Goal: Information Seeking & Learning: Learn about a topic

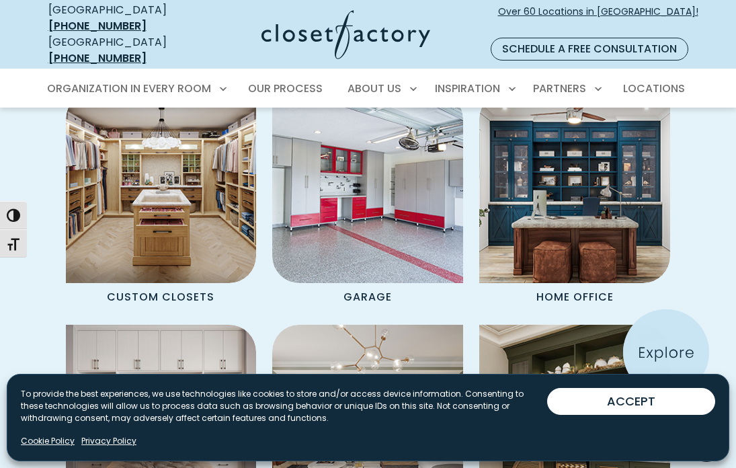
scroll to position [1070, 0]
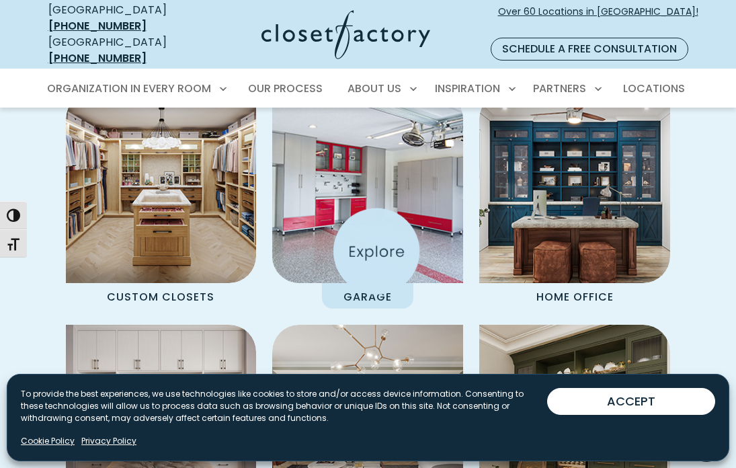
click at [377, 251] on img "Spaces Grid" at bounding box center [368, 187] width 210 height 210
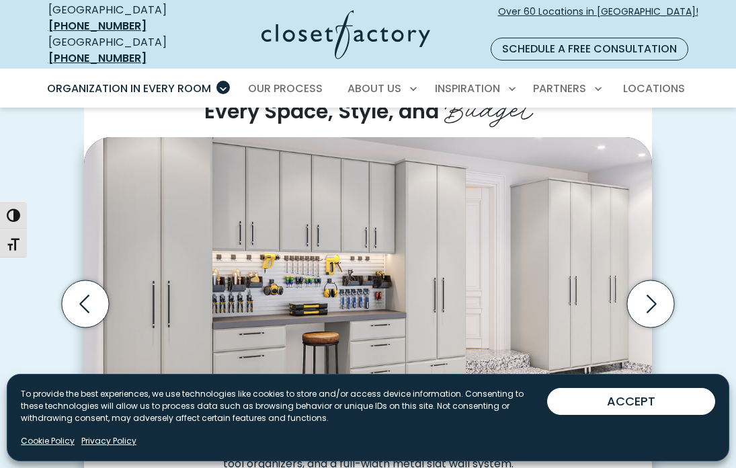
scroll to position [320, 0]
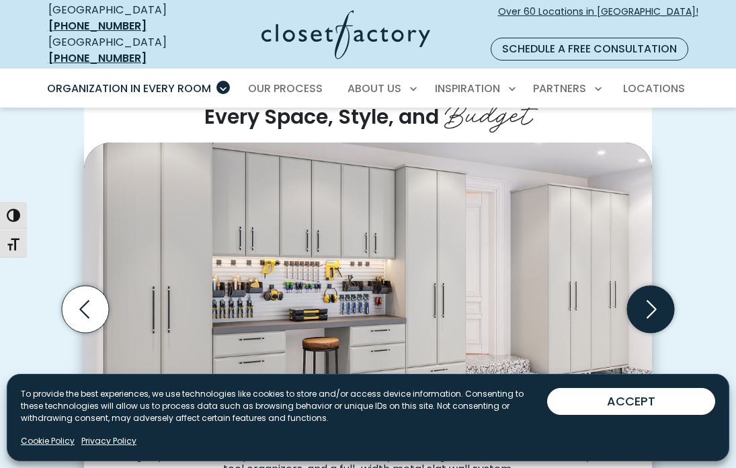
click at [644, 298] on icon "Next slide" at bounding box center [650, 309] width 47 height 47
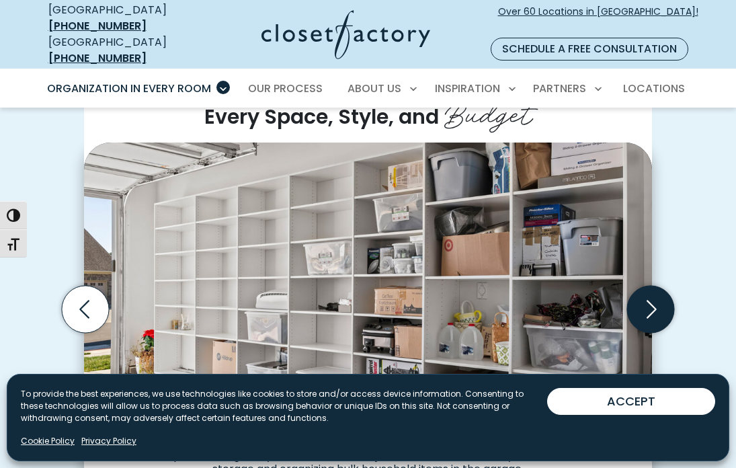
click at [644, 298] on icon "Next slide" at bounding box center [650, 309] width 47 height 47
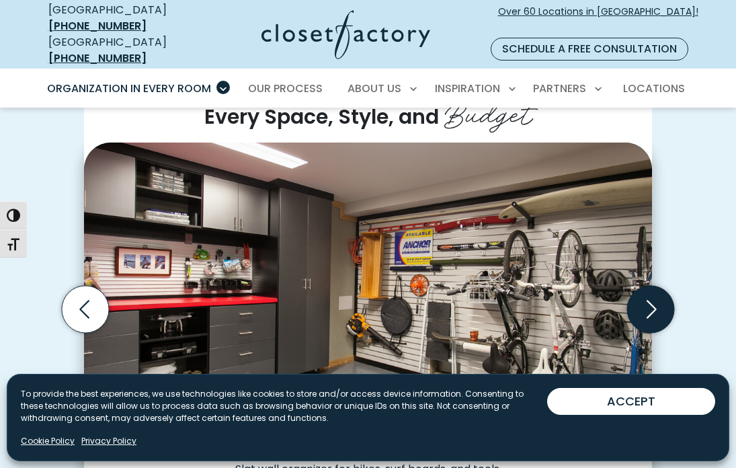
click at [644, 298] on icon "Next slide" at bounding box center [650, 309] width 47 height 47
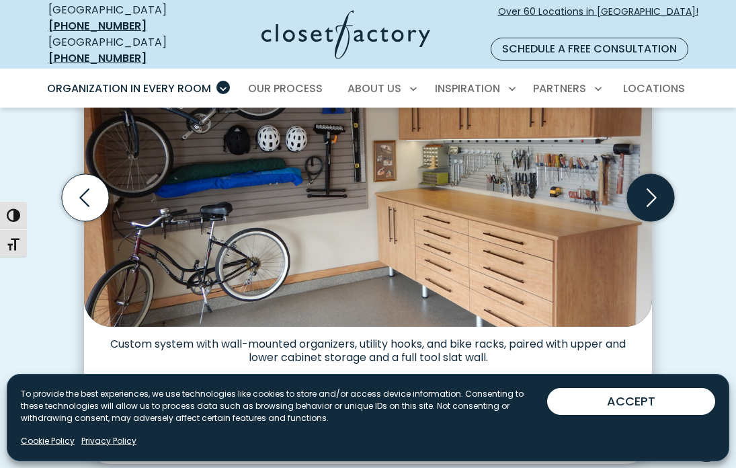
scroll to position [430, 0]
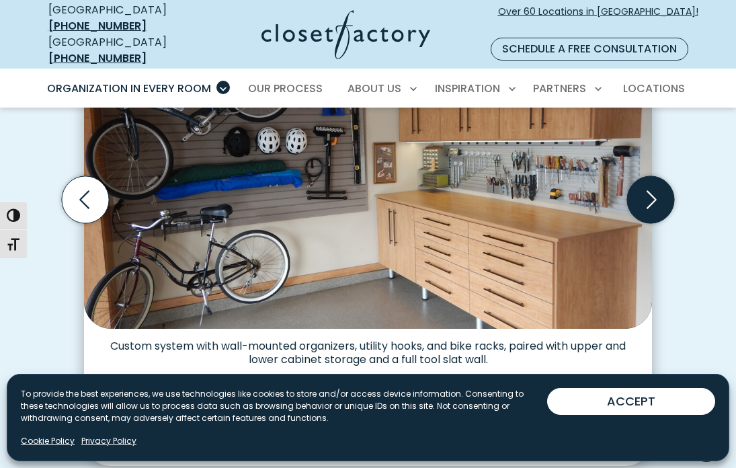
click at [652, 190] on icon "Next slide" at bounding box center [652, 199] width 10 height 18
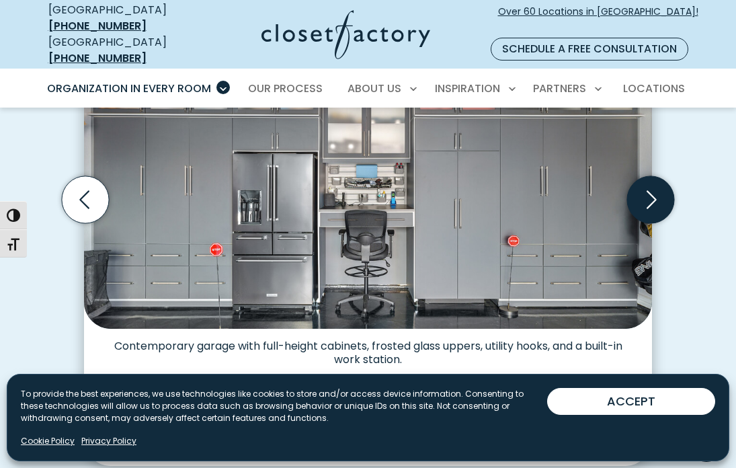
click at [652, 190] on icon "Next slide" at bounding box center [652, 199] width 10 height 18
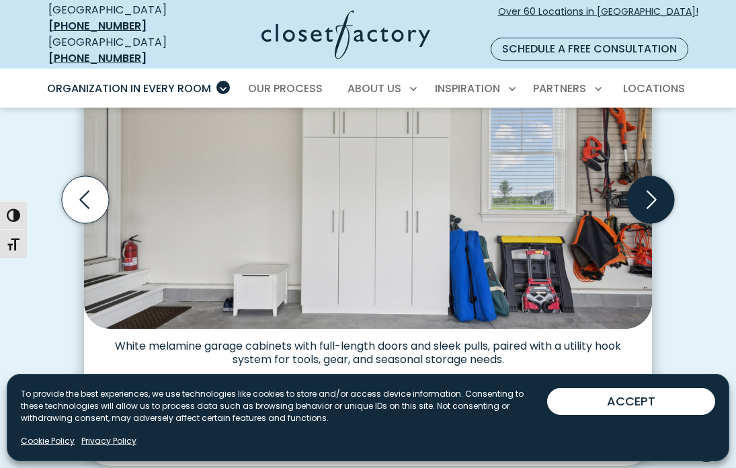
click at [652, 190] on icon "Next slide" at bounding box center [652, 199] width 10 height 18
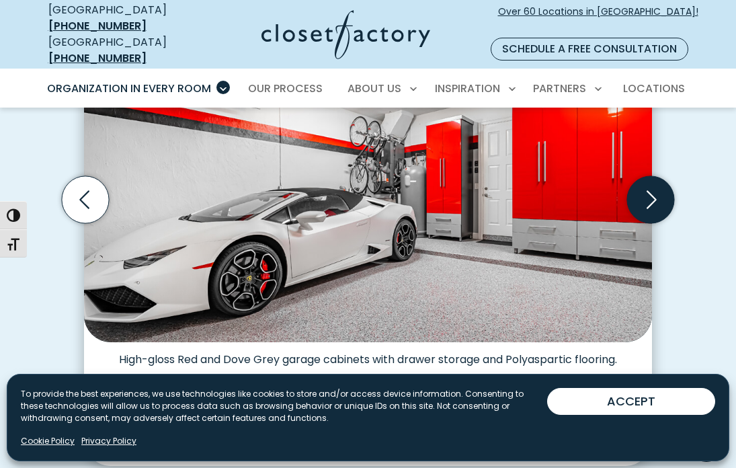
click at [652, 190] on icon "Next slide" at bounding box center [652, 199] width 10 height 18
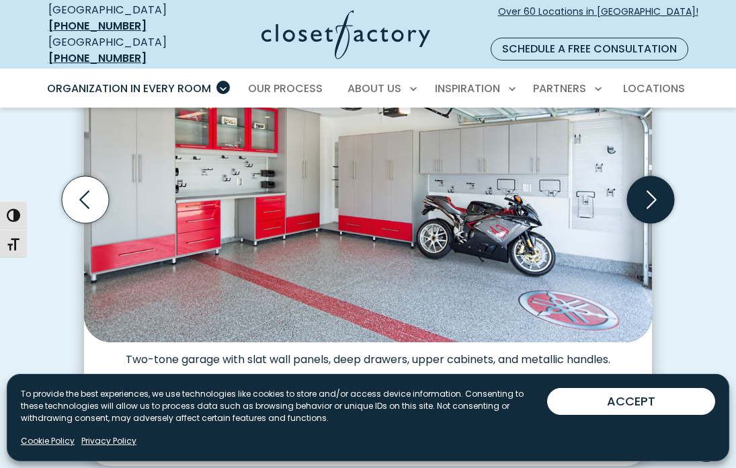
click at [652, 190] on icon "Next slide" at bounding box center [652, 199] width 10 height 18
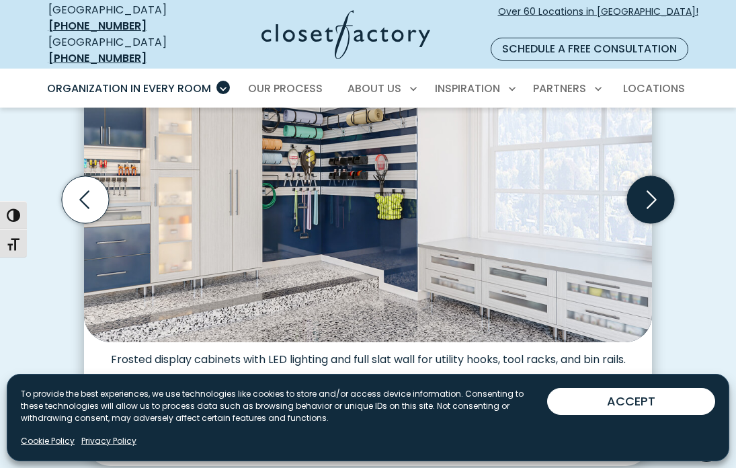
click at [652, 190] on icon "Next slide" at bounding box center [652, 199] width 10 height 18
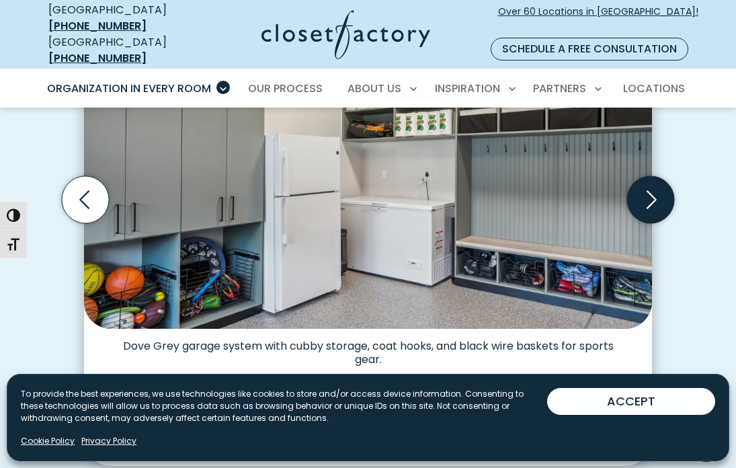
click at [652, 190] on icon "Next slide" at bounding box center [652, 199] width 10 height 18
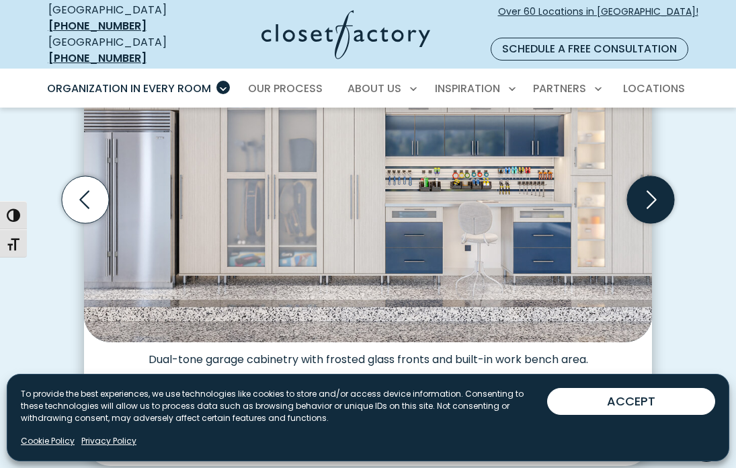
click at [652, 190] on icon "Next slide" at bounding box center [652, 199] width 10 height 18
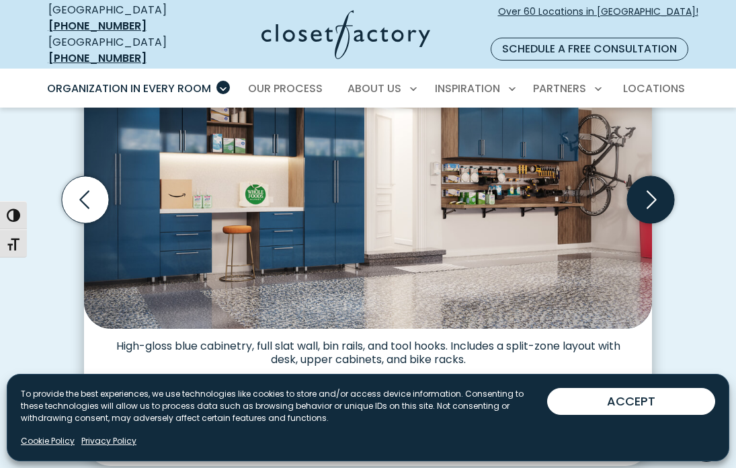
click at [646, 184] on icon "Next slide" at bounding box center [650, 199] width 47 height 47
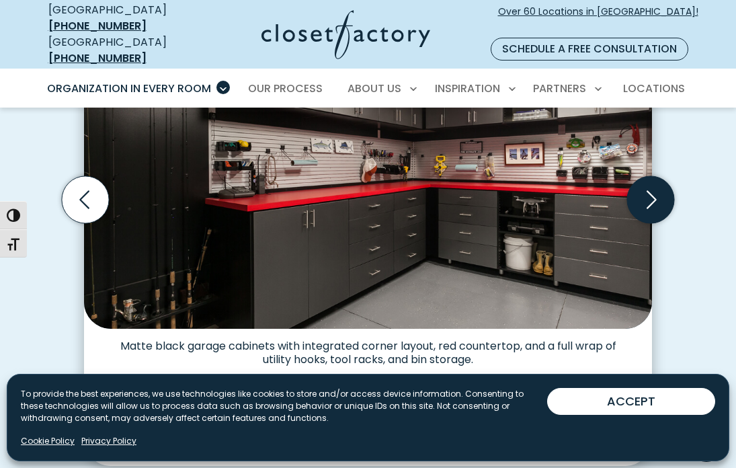
click at [646, 184] on icon "Next slide" at bounding box center [650, 199] width 47 height 47
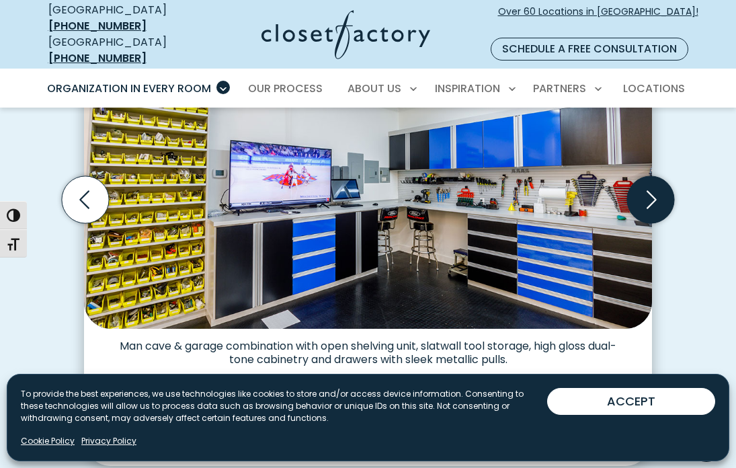
click at [646, 186] on icon "Next slide" at bounding box center [650, 199] width 47 height 47
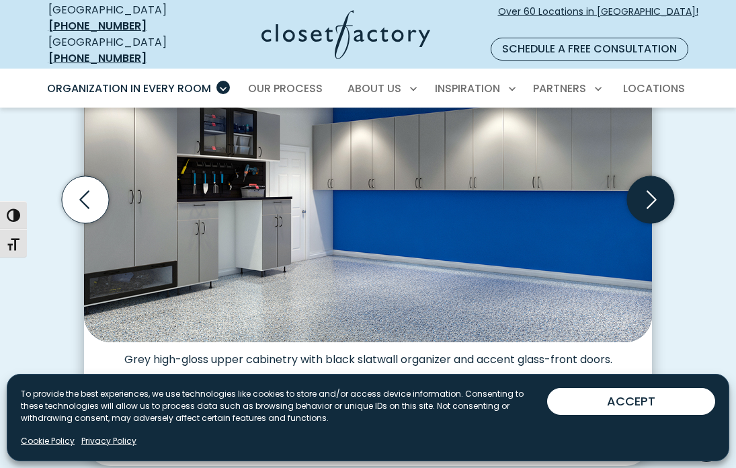
click at [646, 186] on icon "Next slide" at bounding box center [650, 199] width 47 height 47
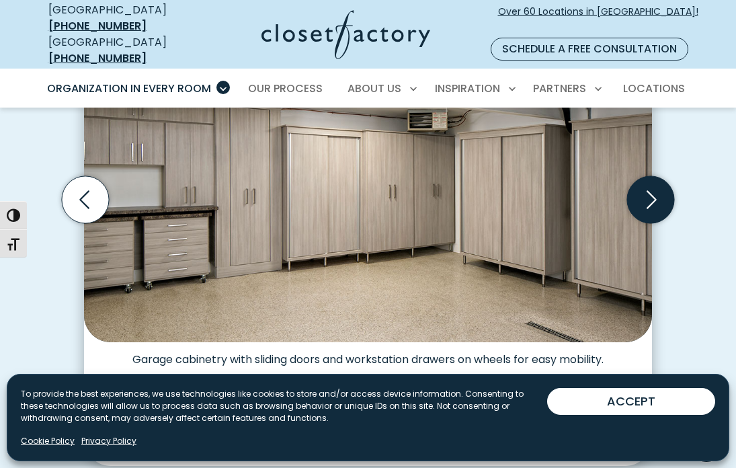
click at [646, 186] on icon "Next slide" at bounding box center [650, 199] width 47 height 47
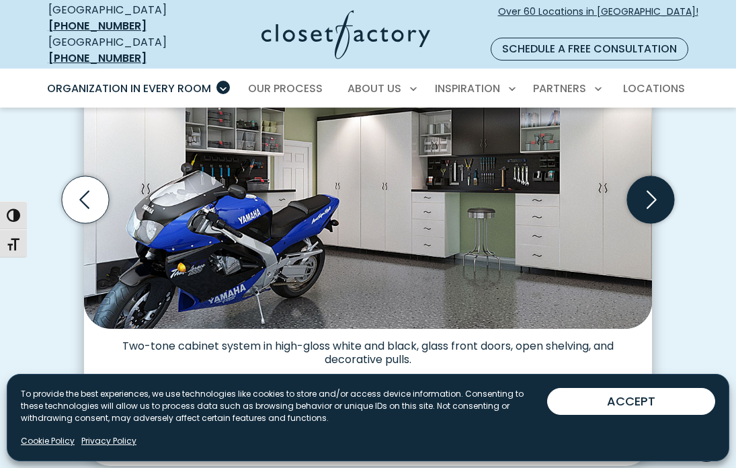
click at [646, 186] on icon "Next slide" at bounding box center [650, 199] width 47 height 47
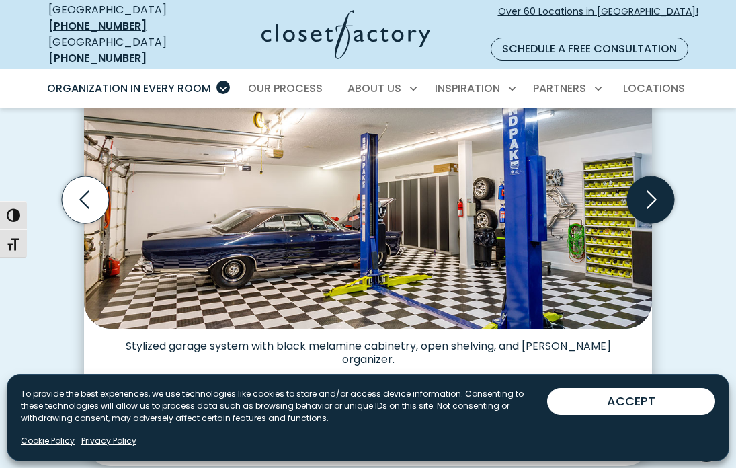
click at [646, 186] on icon "Next slide" at bounding box center [650, 199] width 47 height 47
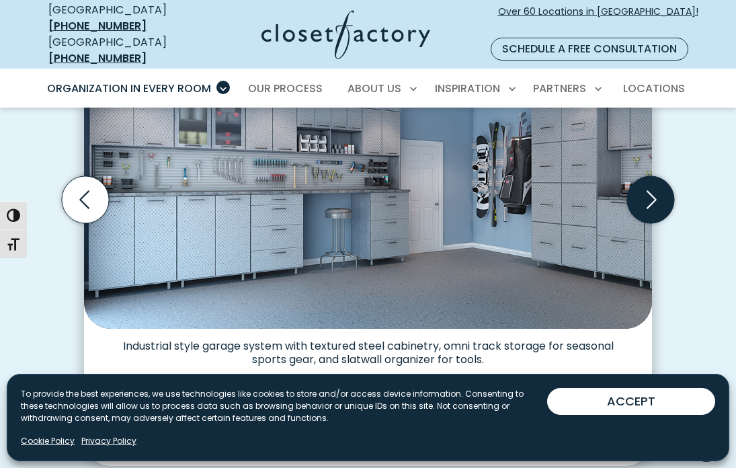
click at [646, 186] on icon "Next slide" at bounding box center [650, 199] width 47 height 47
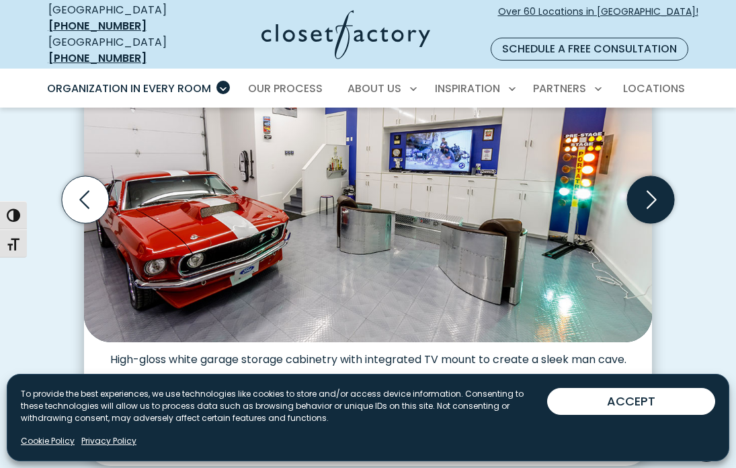
click at [646, 183] on icon "Next slide" at bounding box center [650, 199] width 47 height 47
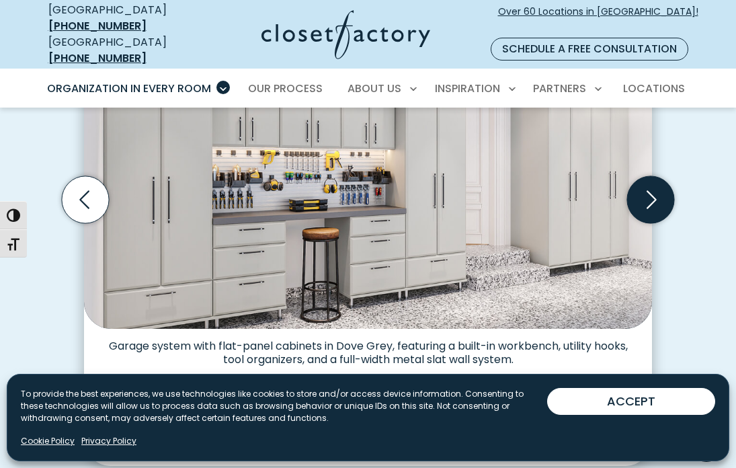
click at [646, 184] on icon "Next slide" at bounding box center [650, 199] width 47 height 47
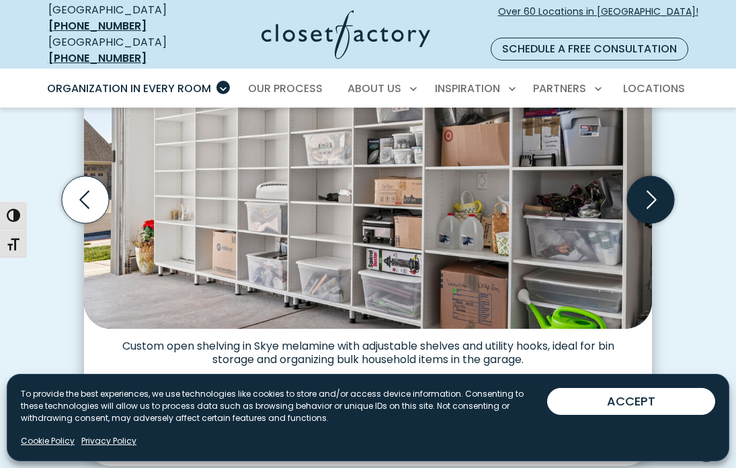
click at [646, 184] on icon "Next slide" at bounding box center [650, 199] width 47 height 47
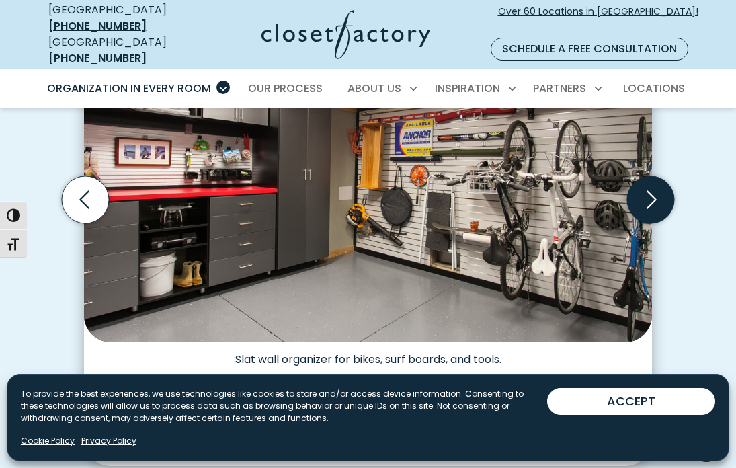
click at [646, 184] on icon "Next slide" at bounding box center [650, 199] width 47 height 47
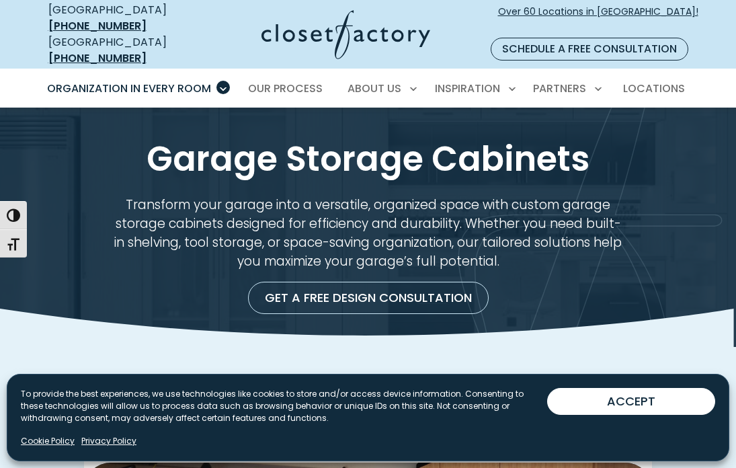
scroll to position [0, 0]
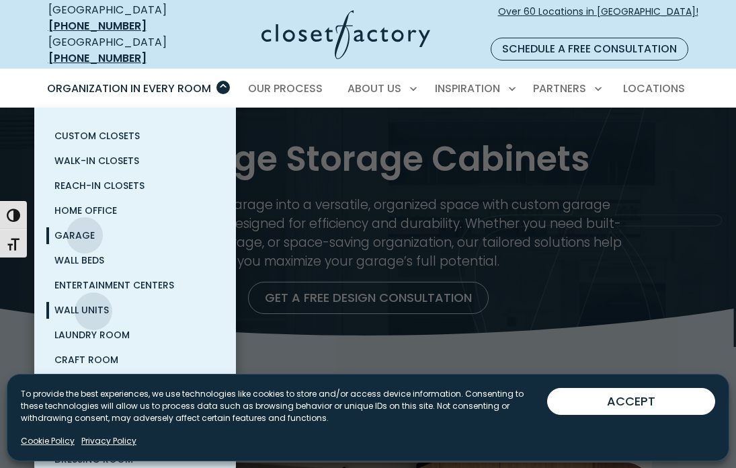
click at [93, 303] on span "Wall Units" at bounding box center [81, 309] width 54 height 13
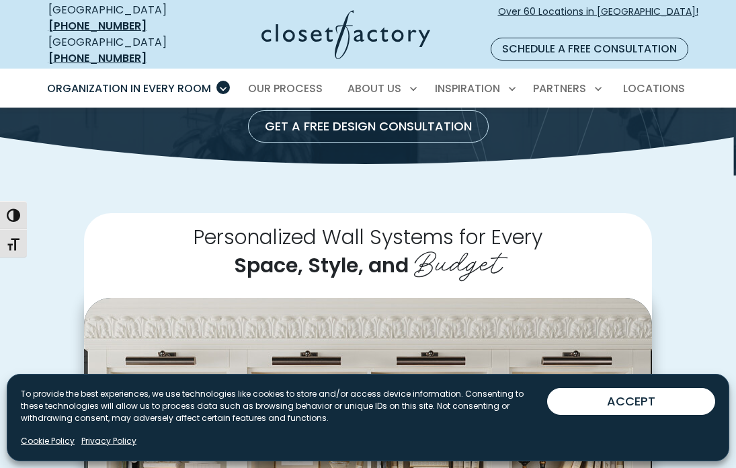
scroll to position [182, 0]
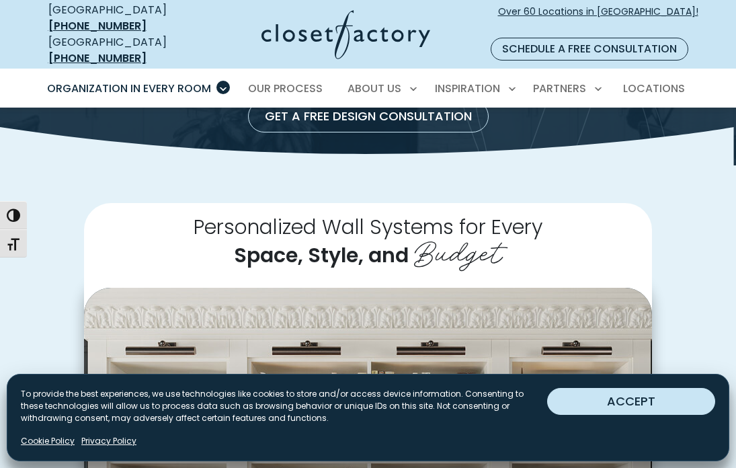
click at [623, 404] on button "ACCEPT" at bounding box center [631, 401] width 168 height 27
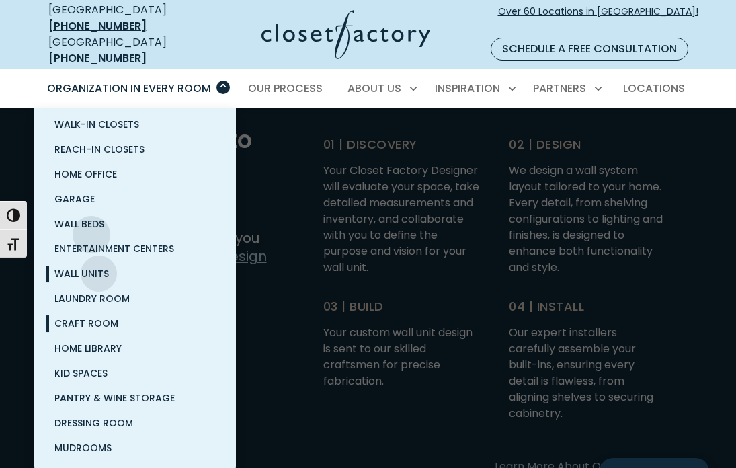
scroll to position [36, 0]
click at [73, 217] on span "Wall Beds" at bounding box center [79, 223] width 50 height 13
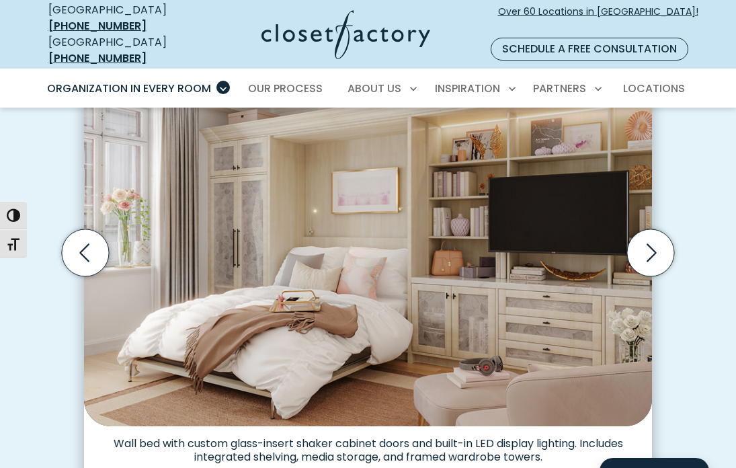
scroll to position [421, 0]
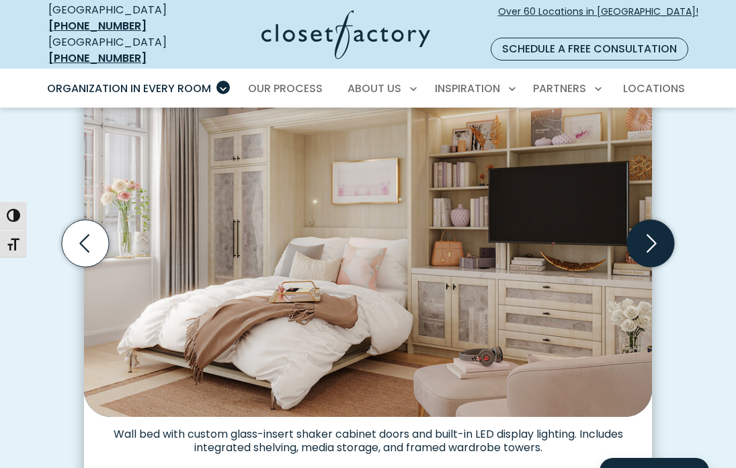
click at [655, 234] on icon "Next slide" at bounding box center [652, 243] width 10 height 18
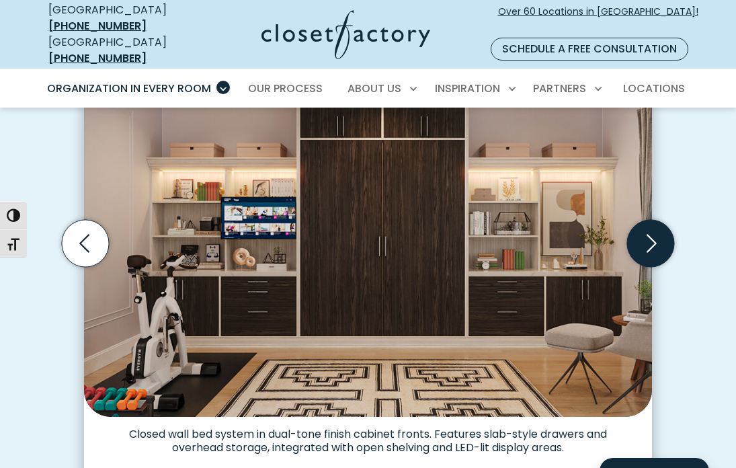
click at [656, 234] on icon "Next slide" at bounding box center [652, 243] width 10 height 18
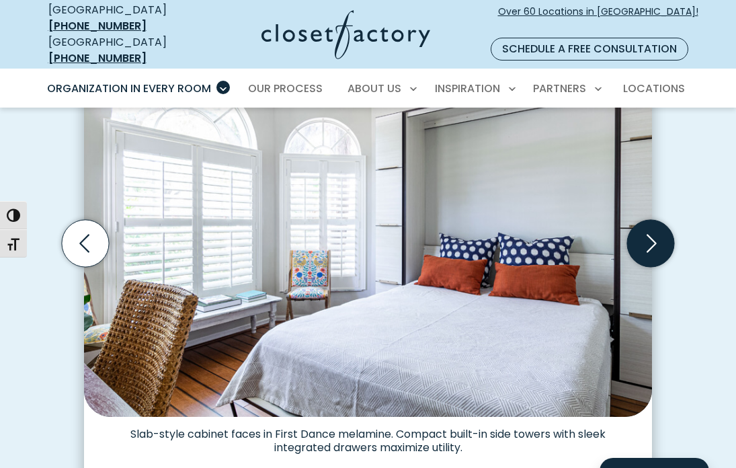
click at [656, 234] on icon "Next slide" at bounding box center [652, 243] width 10 height 18
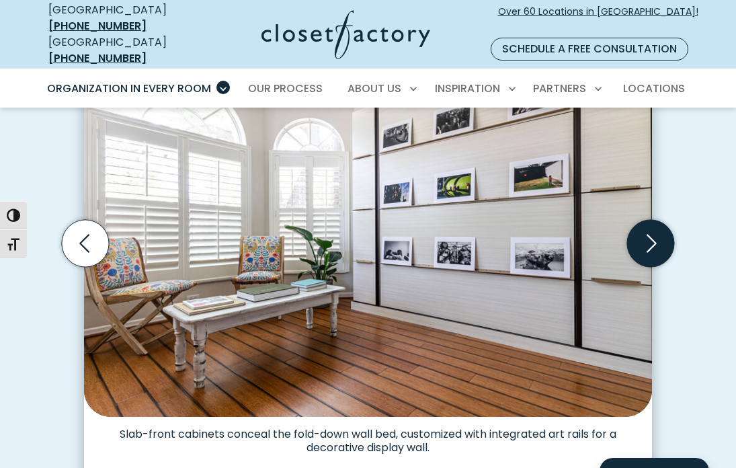
click at [656, 234] on icon "Next slide" at bounding box center [652, 243] width 10 height 18
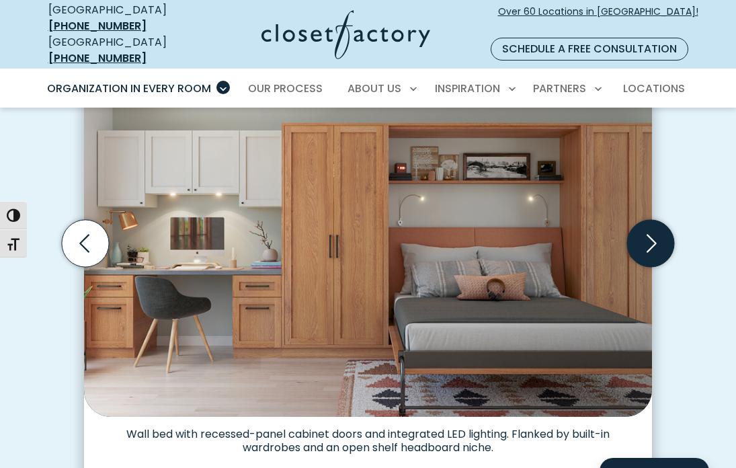
click at [656, 234] on icon "Next slide" at bounding box center [652, 243] width 10 height 18
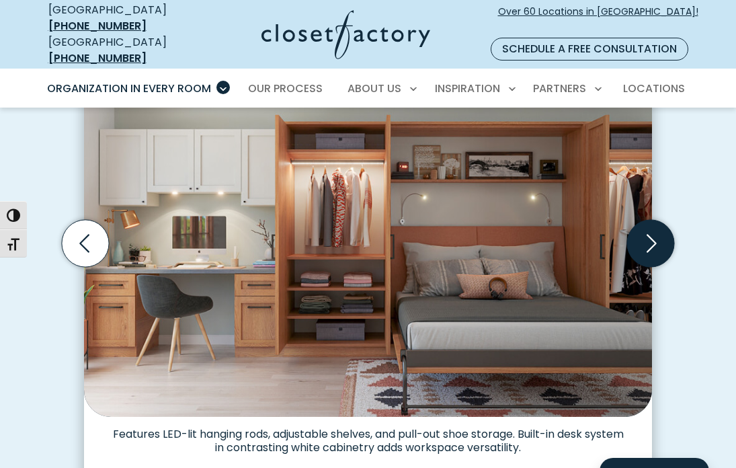
click at [656, 234] on icon "Next slide" at bounding box center [652, 243] width 10 height 18
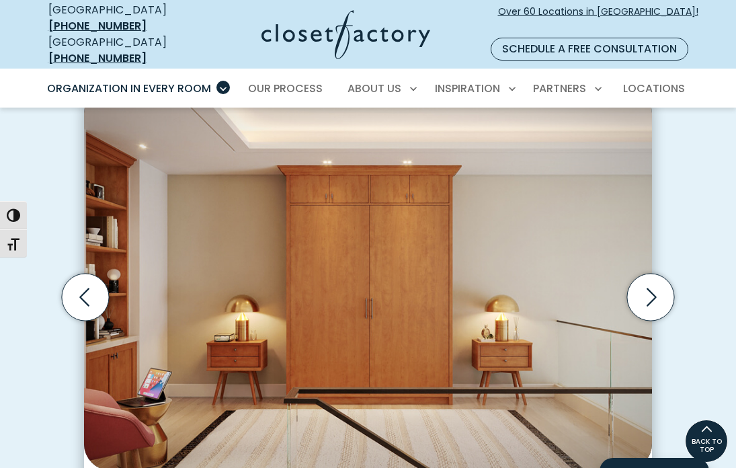
scroll to position [367, 0]
click at [650, 288] on icon "Next slide" at bounding box center [652, 297] width 10 height 18
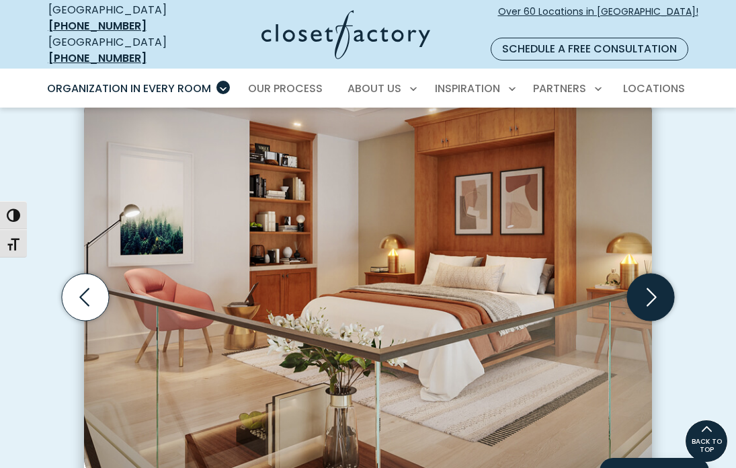
click at [650, 288] on icon "Next slide" at bounding box center [652, 297] width 10 height 18
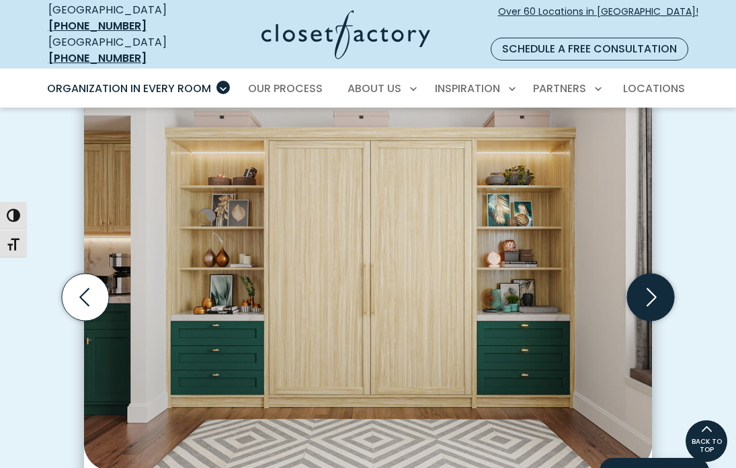
click at [650, 288] on icon "Next slide" at bounding box center [652, 297] width 10 height 18
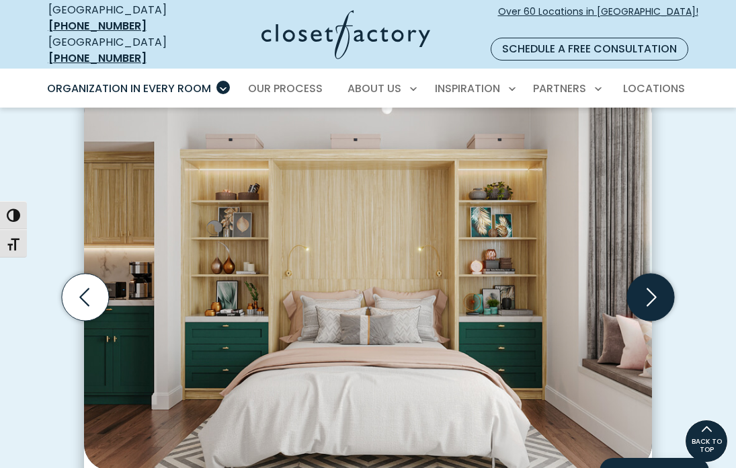
click at [650, 288] on icon "Next slide" at bounding box center [652, 297] width 10 height 18
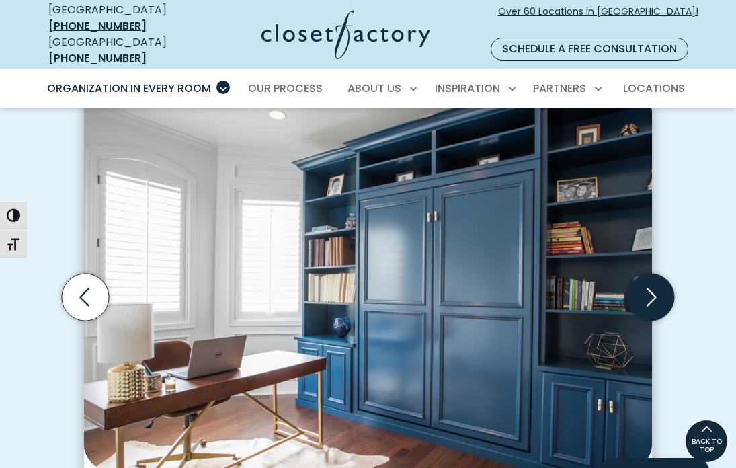
click at [650, 288] on icon "Next slide" at bounding box center [652, 297] width 10 height 18
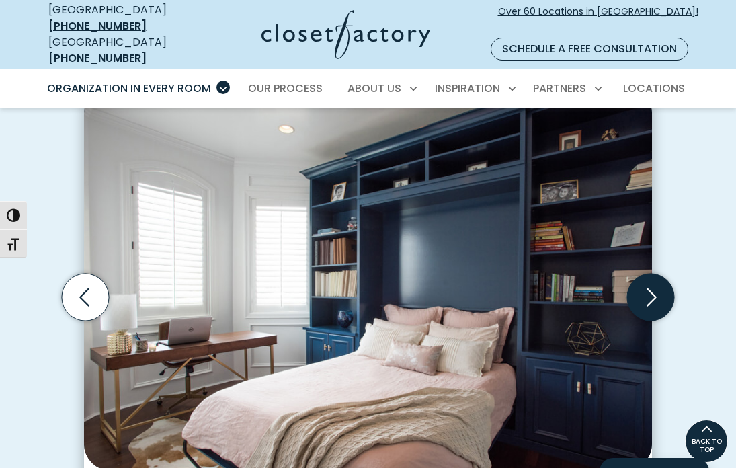
click at [650, 288] on icon "Next slide" at bounding box center [652, 297] width 10 height 18
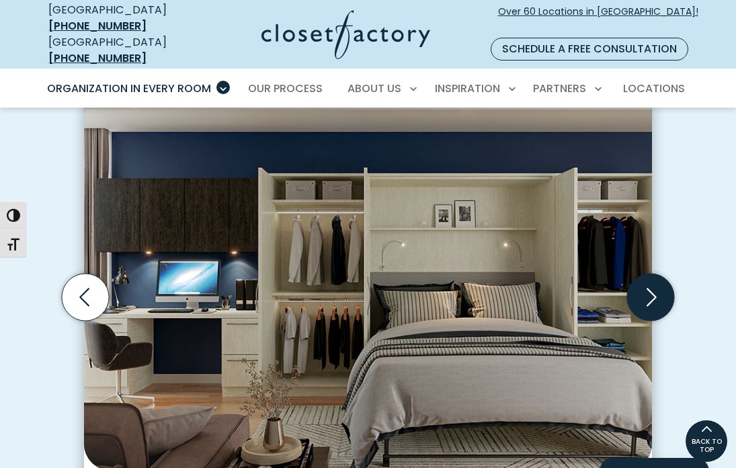
click at [650, 288] on icon "Next slide" at bounding box center [652, 297] width 10 height 18
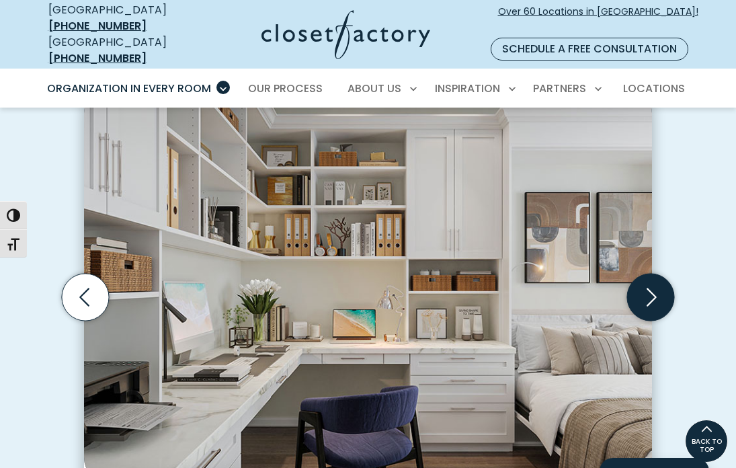
click at [650, 288] on icon "Next slide" at bounding box center [652, 297] width 10 height 18
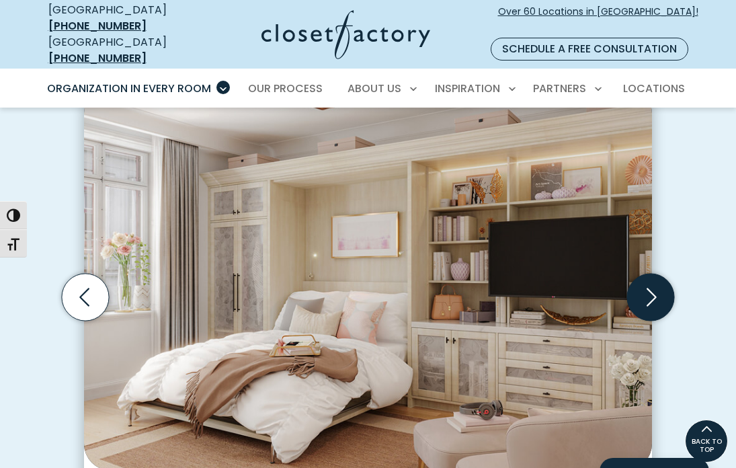
click at [650, 288] on icon "Next slide" at bounding box center [652, 297] width 10 height 18
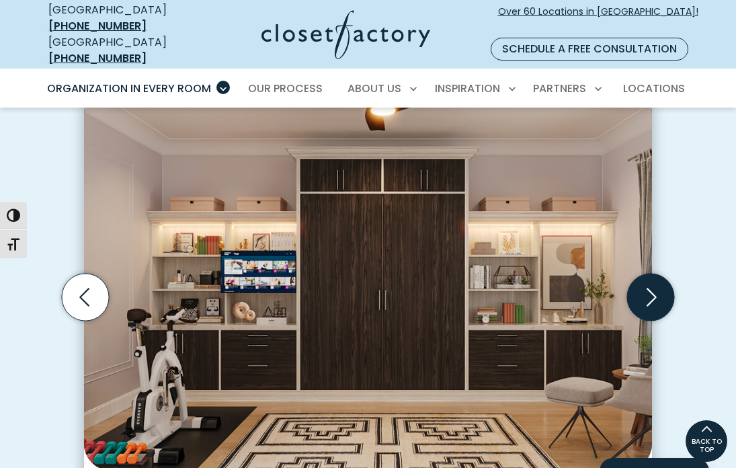
click at [650, 288] on icon "Next slide" at bounding box center [652, 297] width 10 height 18
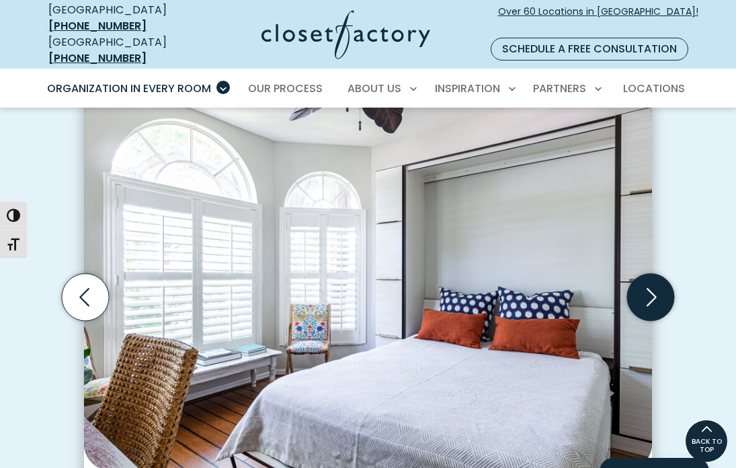
click at [650, 288] on icon "Next slide" at bounding box center [652, 297] width 10 height 18
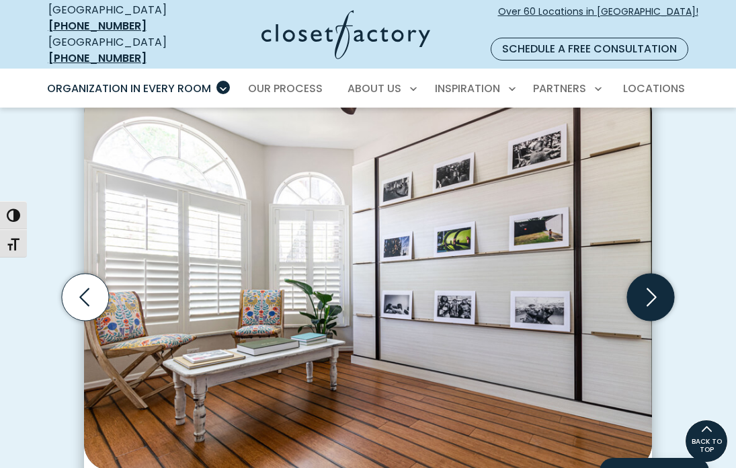
click at [650, 288] on icon "Next slide" at bounding box center [652, 297] width 10 height 18
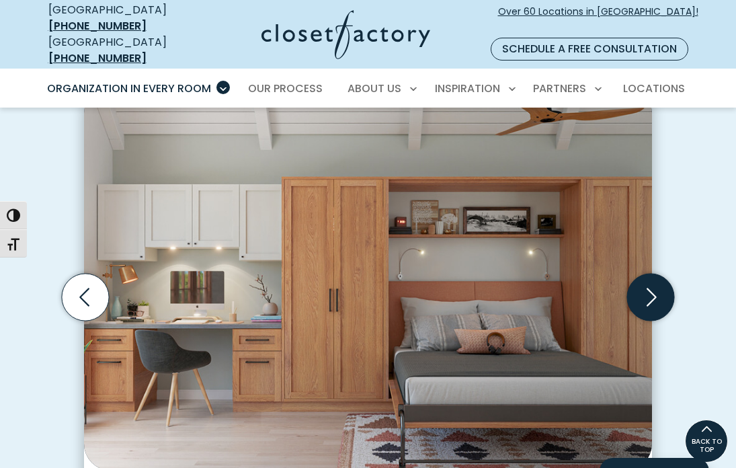
click at [650, 288] on icon "Next slide" at bounding box center [652, 297] width 10 height 18
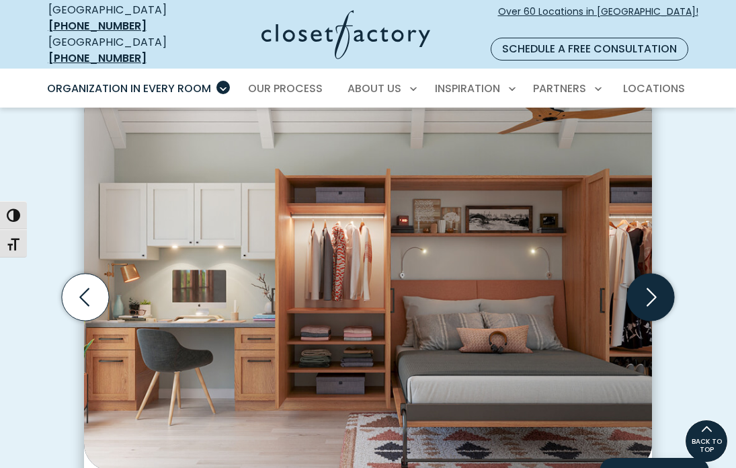
click at [649, 274] on icon "Next slide" at bounding box center [650, 297] width 47 height 47
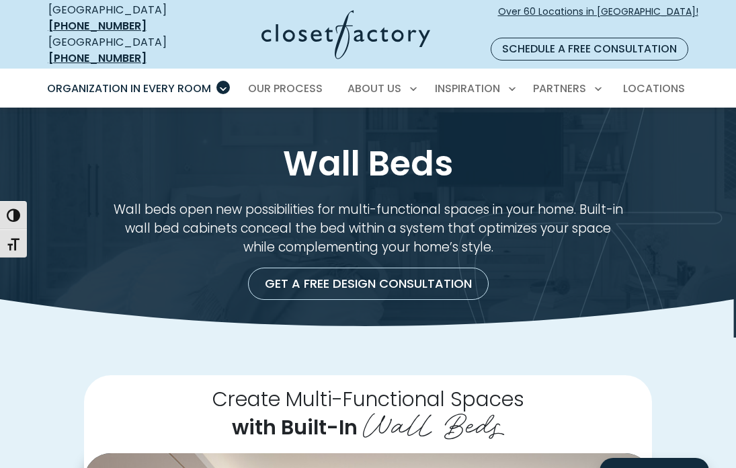
scroll to position [0, 0]
